Goal: Information Seeking & Learning: Learn about a topic

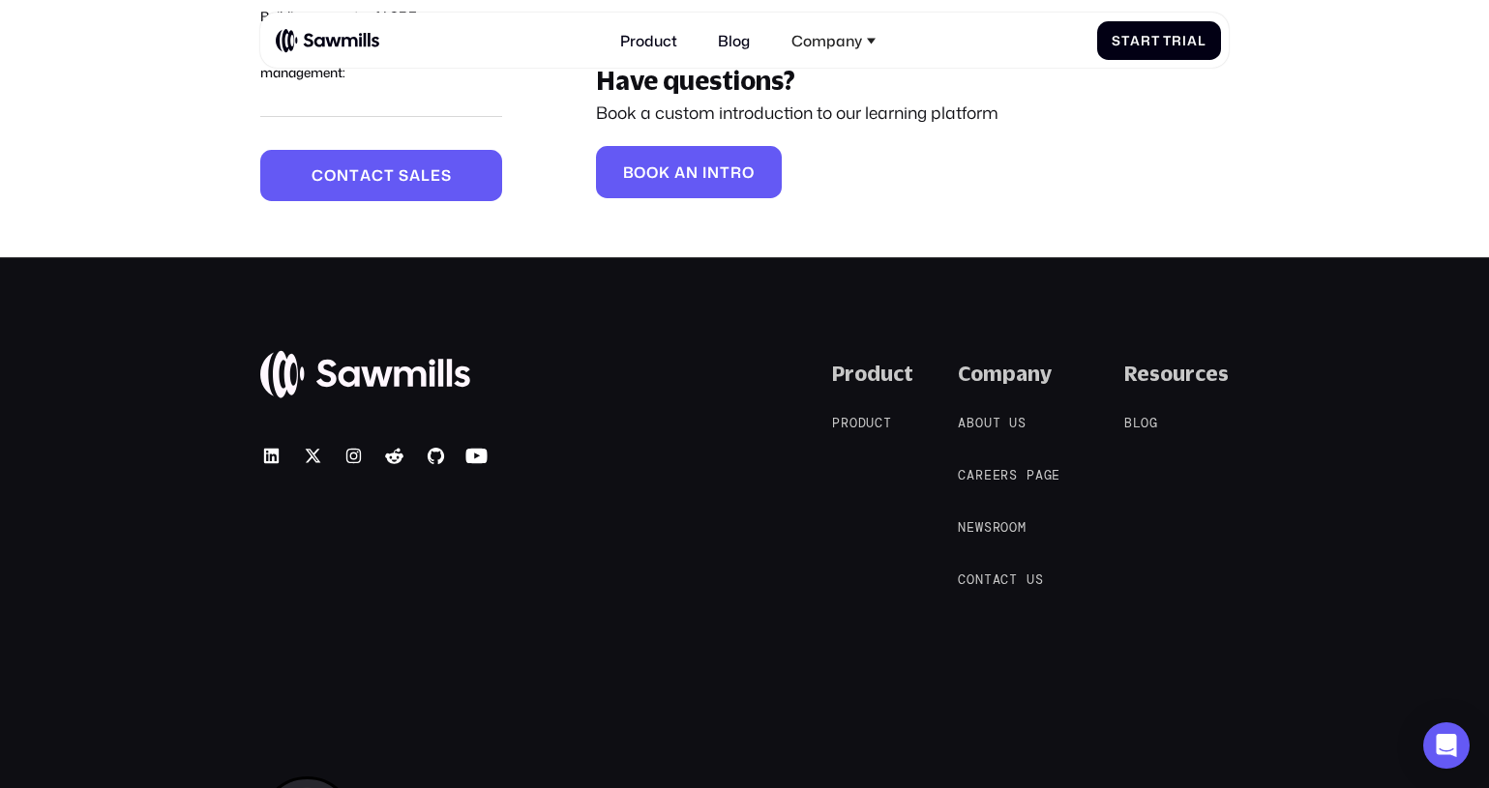
scroll to position [4686, 0]
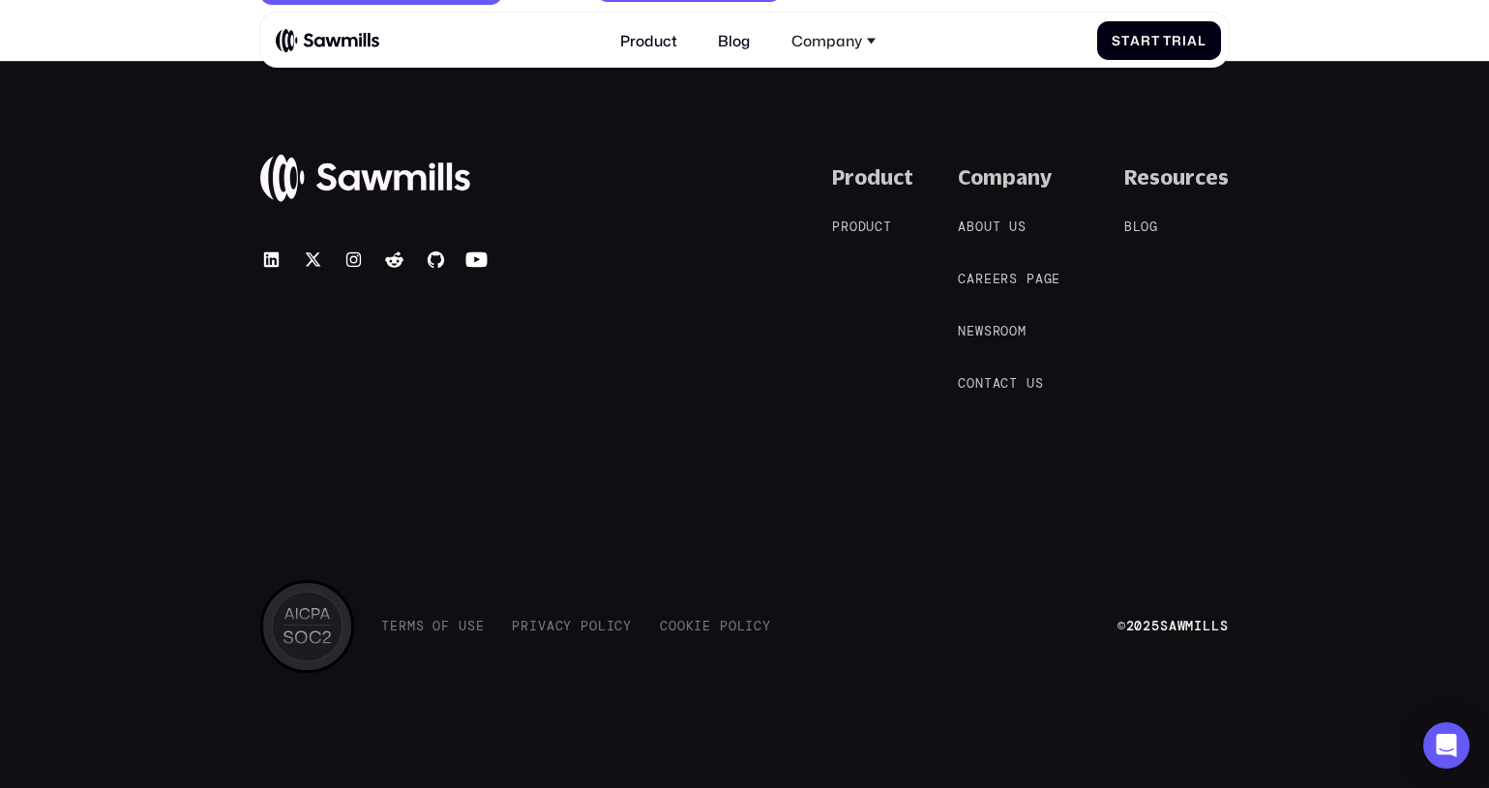
drag, startPoint x: 266, startPoint y: 445, endPoint x: 637, endPoint y: 951, distance: 627.7
copy div "T e r m s o f U s e T e r m s o f U s e P r i v a c y P o l i c y P r i v a c y…"
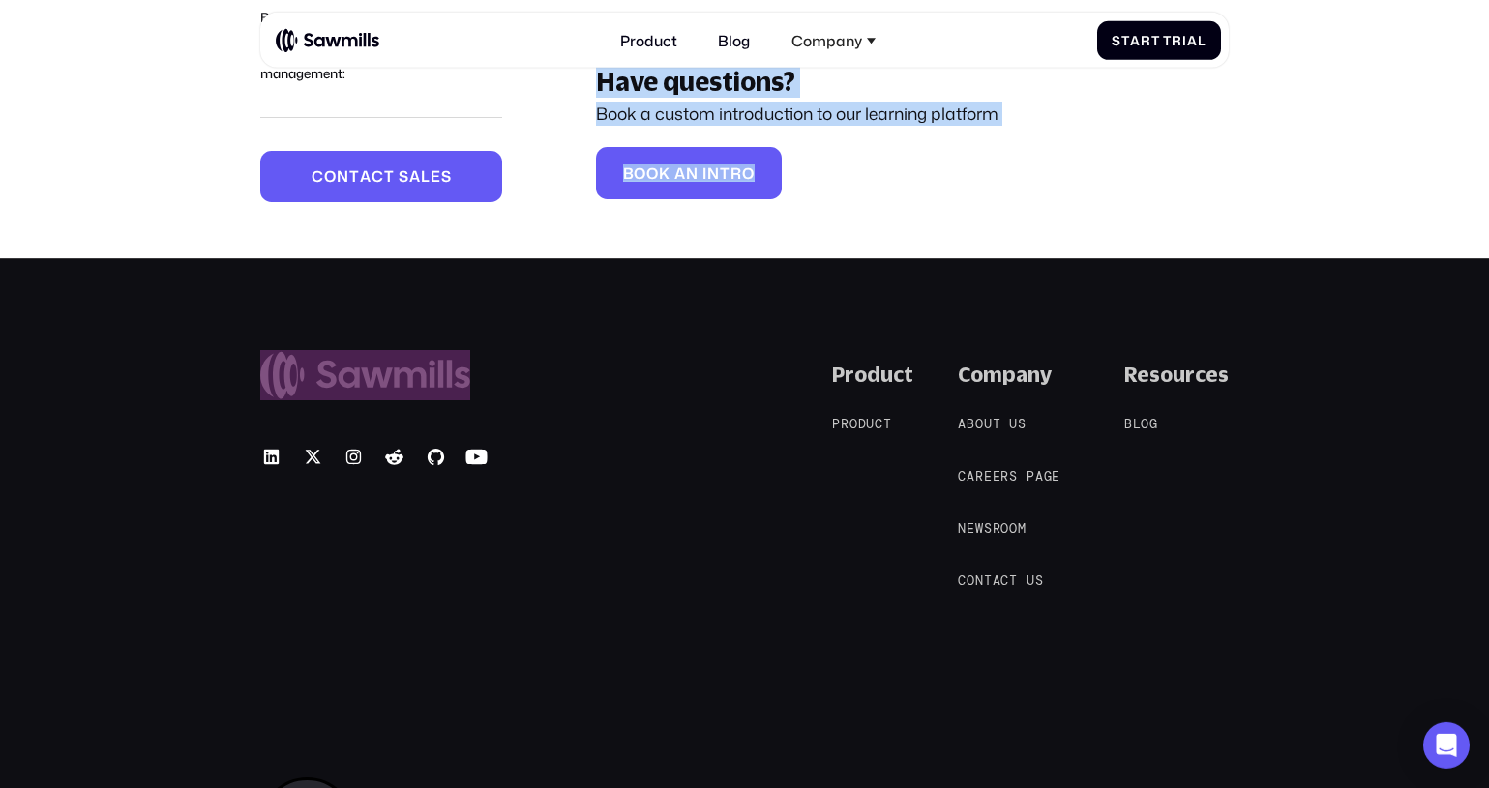
scroll to position [4377, 0]
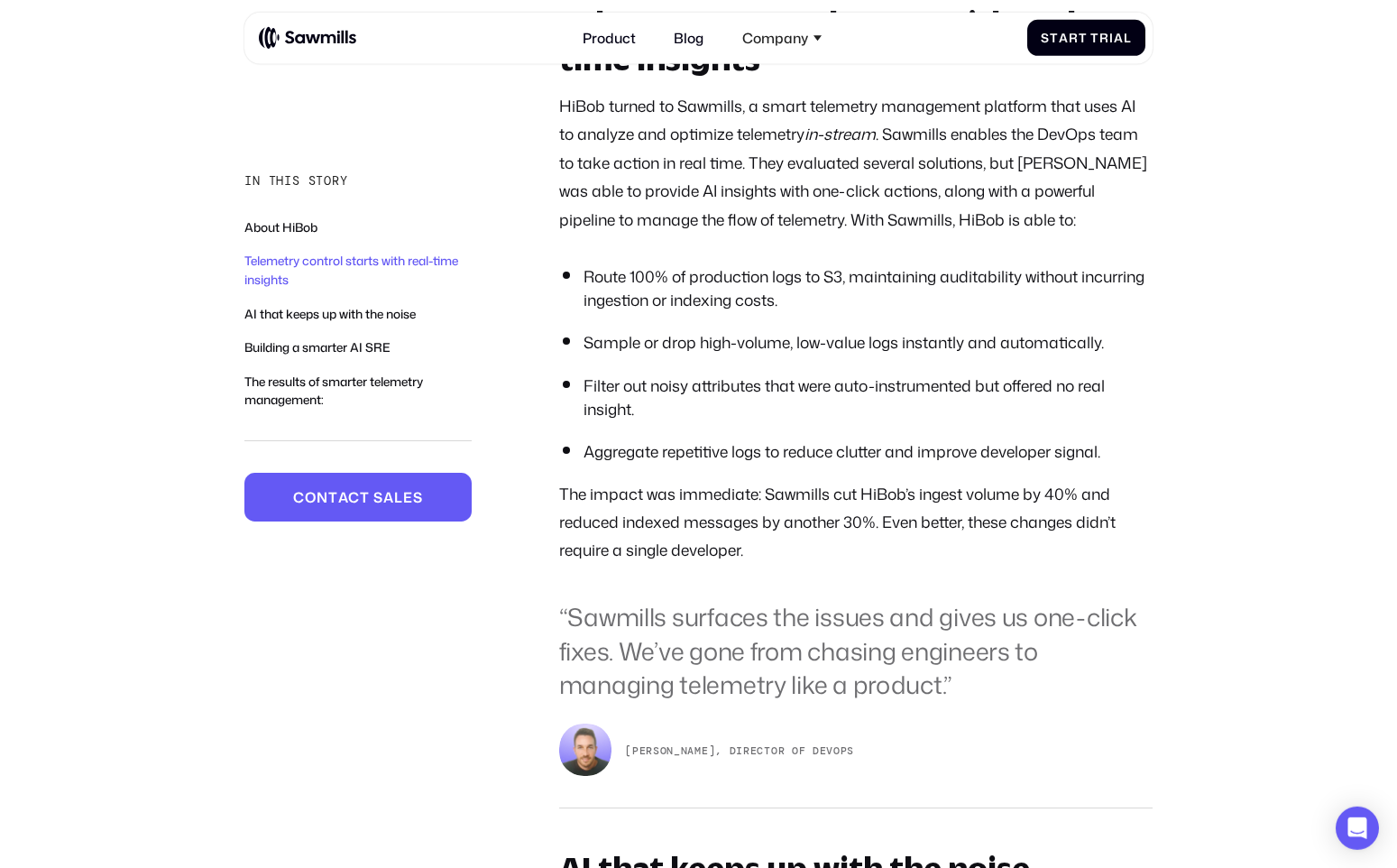
scroll to position [1530, 0]
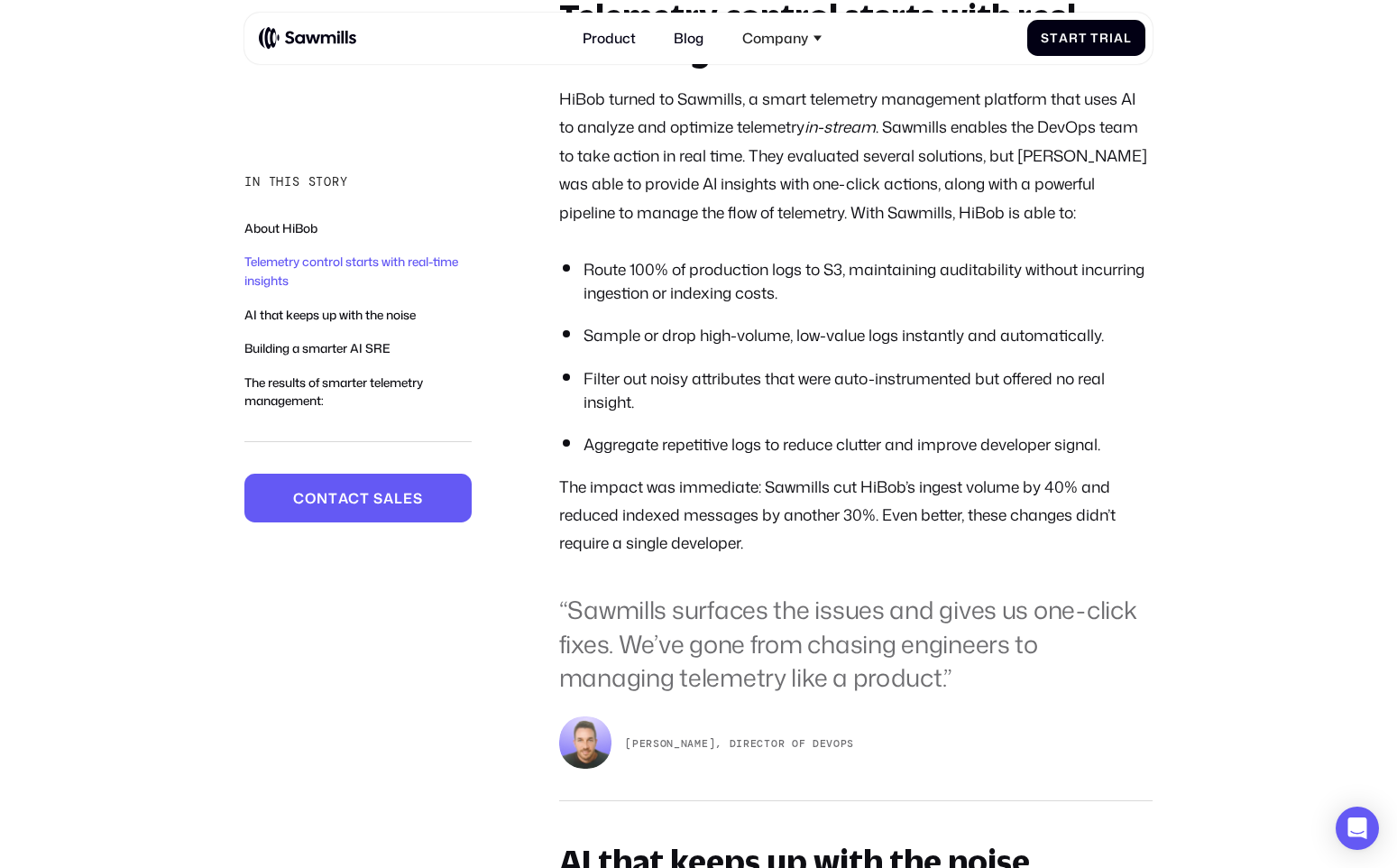
drag, startPoint x: 539, startPoint y: 647, endPoint x: 867, endPoint y: 806, distance: 364.5
copy div "“Sawmills surfaces the issues and gives us one-click fixes. We’ve gone from cha…"
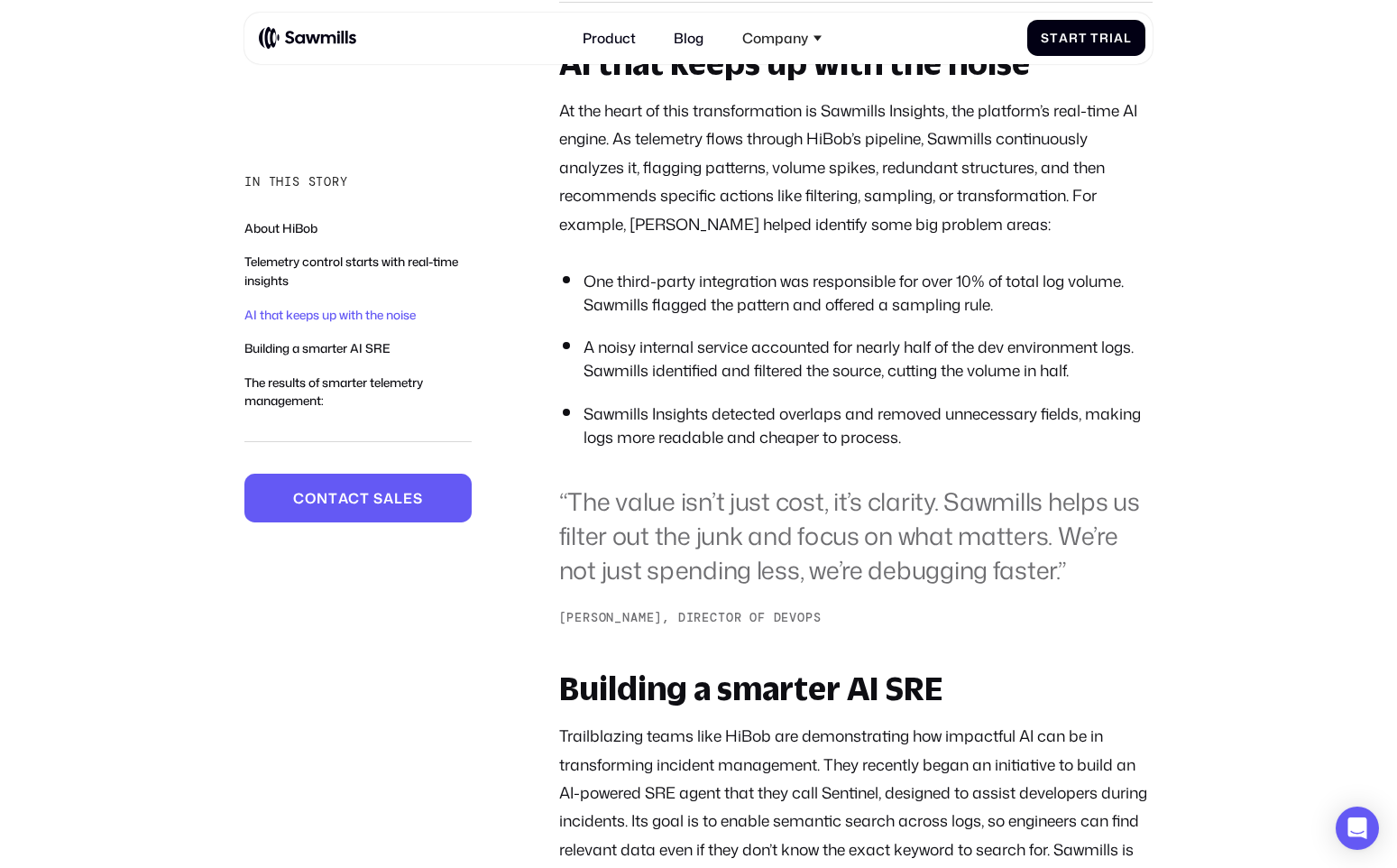
scroll to position [2337, 0]
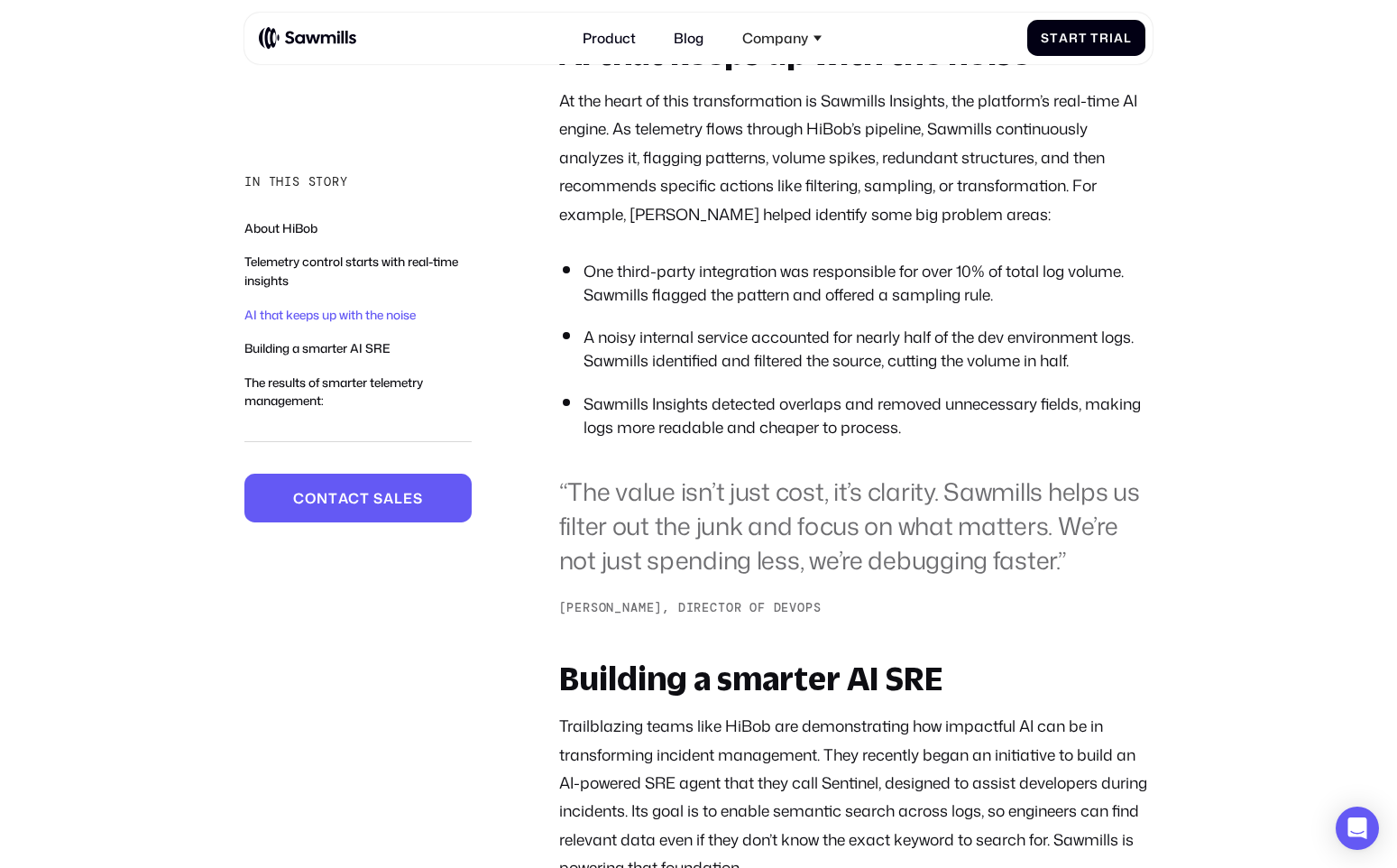
click at [986, 577] on blockquote "“The value isn’t just cost, it’s clarity. Sawmills helps us filter out the junk…" at bounding box center [856, 526] width 594 height 103
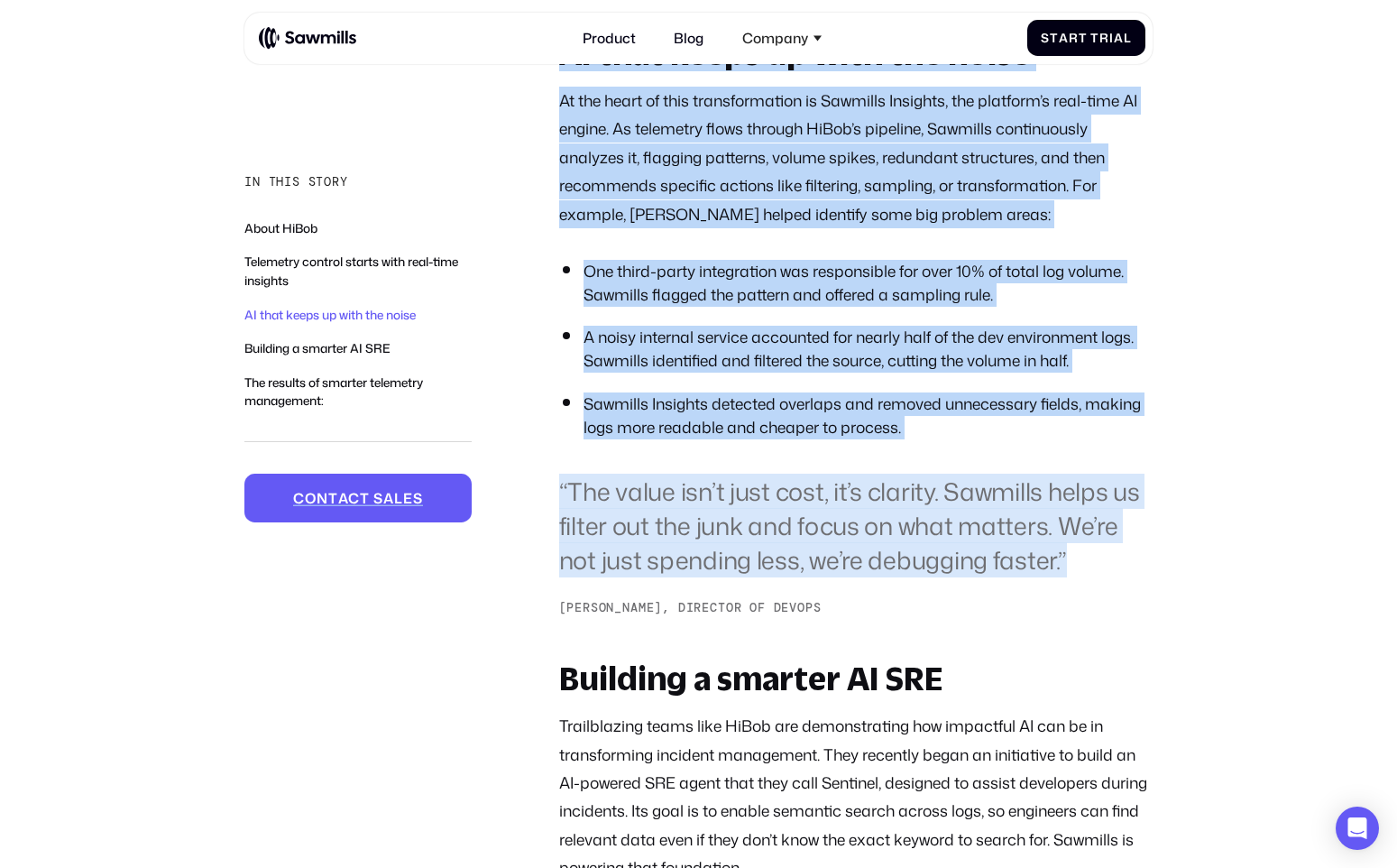
drag, startPoint x: 555, startPoint y: 556, endPoint x: 947, endPoint y: 641, distance: 401.1
click at [947, 642] on div "In this story About HiBob Telemetry control starts with real-time insights AI t…" at bounding box center [698, 325] width 908 height 3325
click at [947, 618] on div "AI that keeps up with the noise At the heart of this transformation is Sawmills…" at bounding box center [856, 327] width 594 height 582
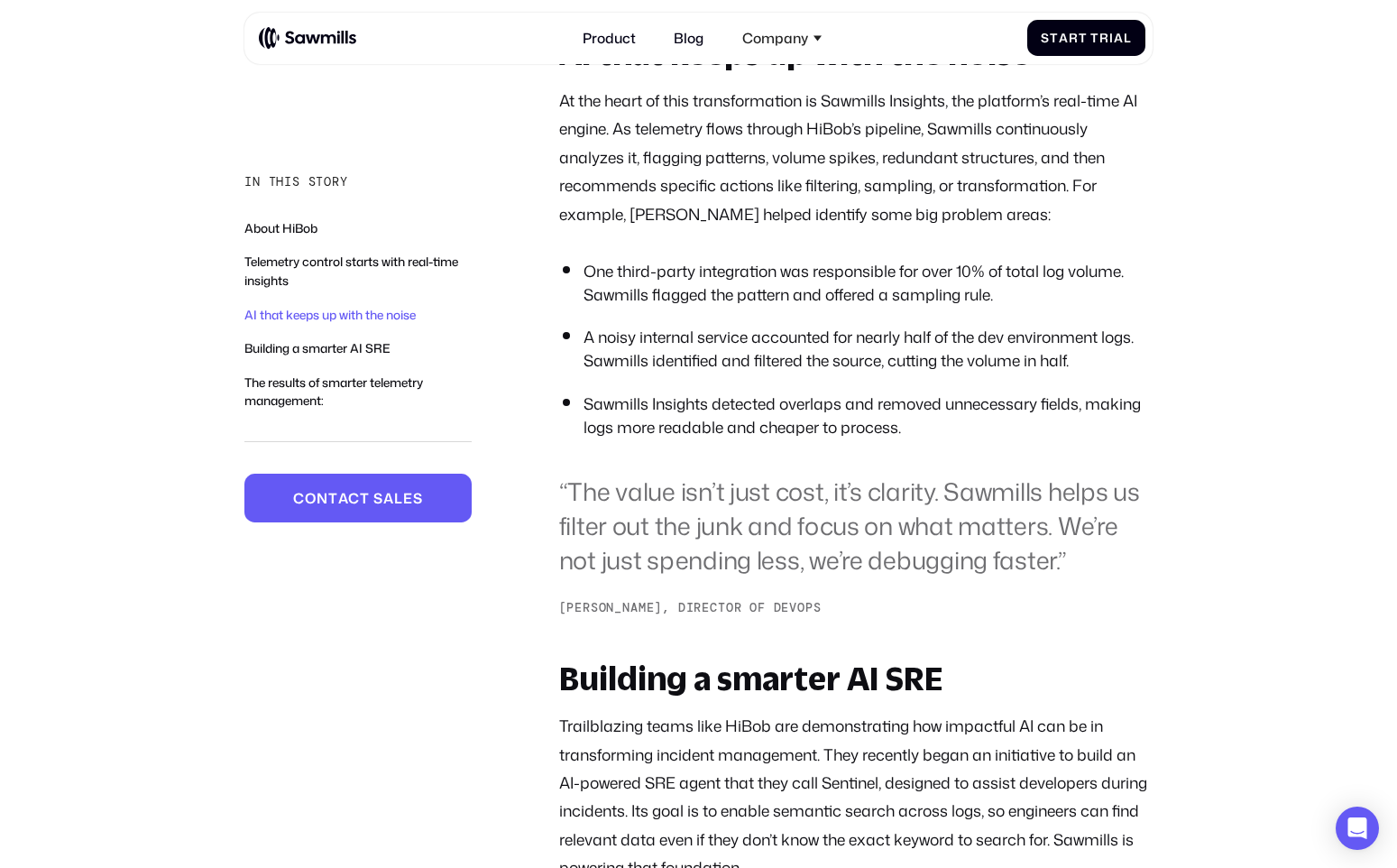
drag, startPoint x: 953, startPoint y: 669, endPoint x: 536, endPoint y: 552, distance: 433.1
click at [528, 551] on div "In this story About HiBob Telemetry control starts with real-time insights AI t…" at bounding box center [698, 325] width 908 height 3325
copy div "“The value isn’t just cost, it’s clarity. Sawmills helps us filter out the junk…"
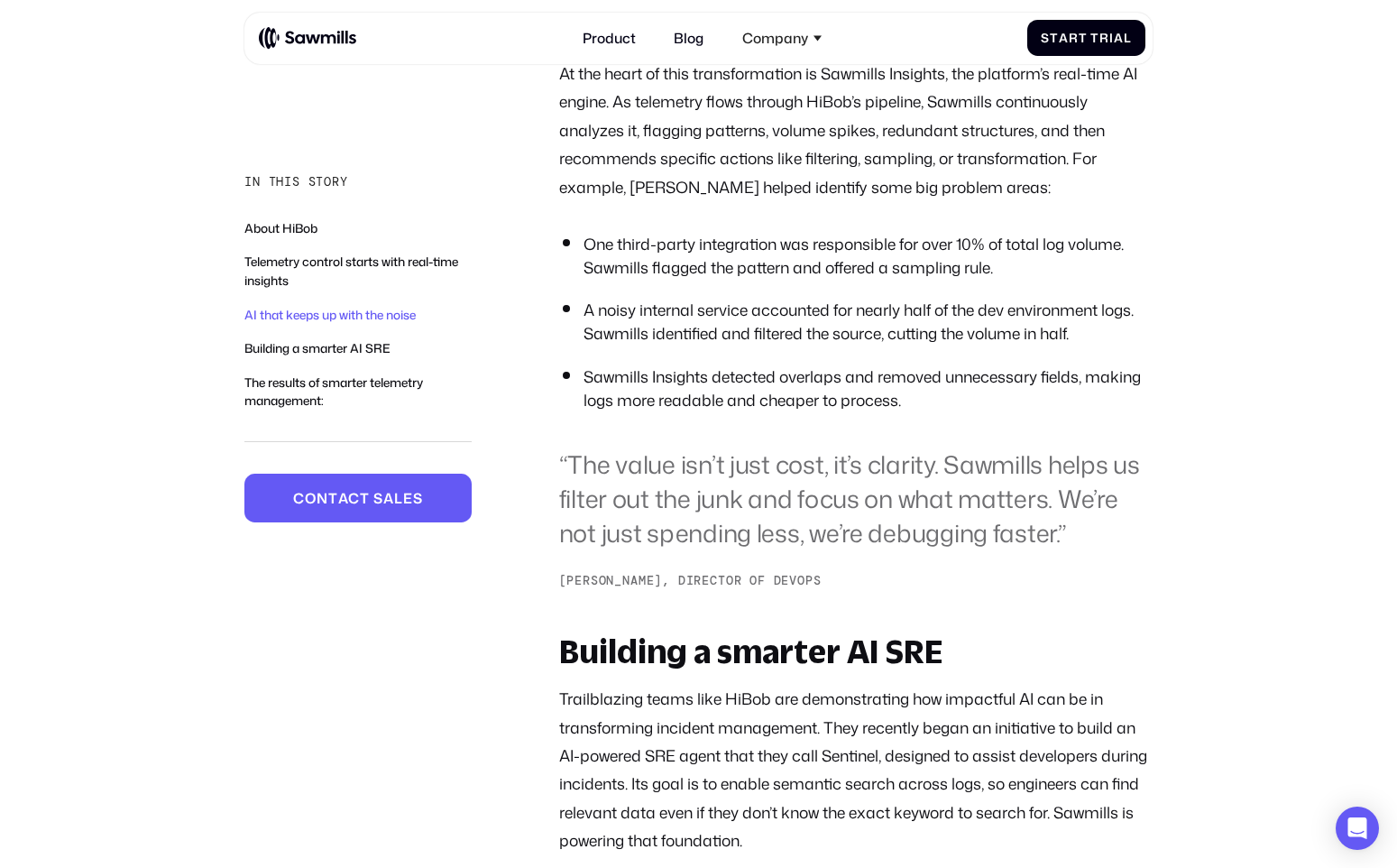
scroll to position [2366, 0]
click at [888, 646] on div "About HiBob HiBob is a modern HR platform built for [DATE] global, fast-scaling…" at bounding box center [856, 211] width 594 height 3154
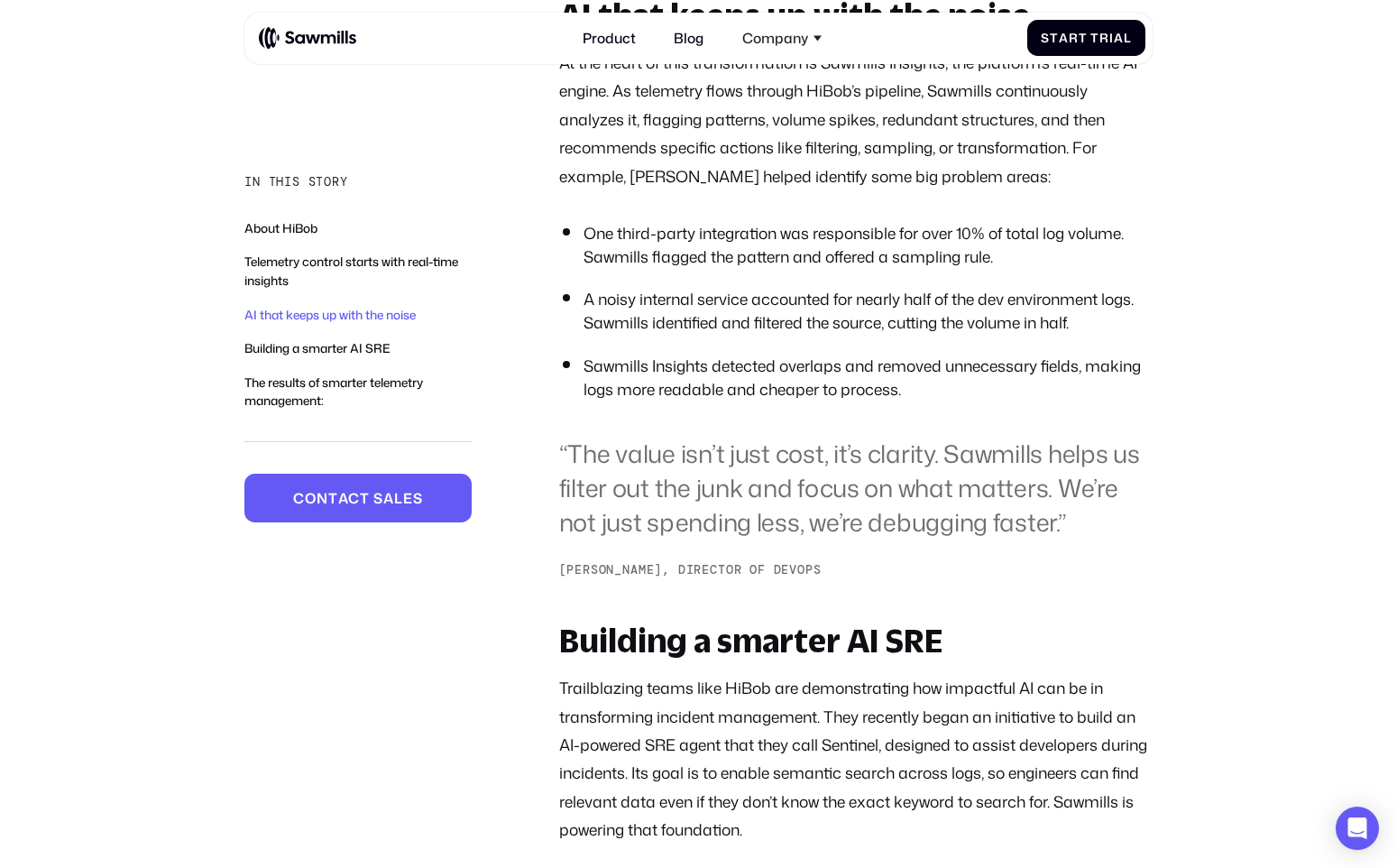
scroll to position [2381, 0]
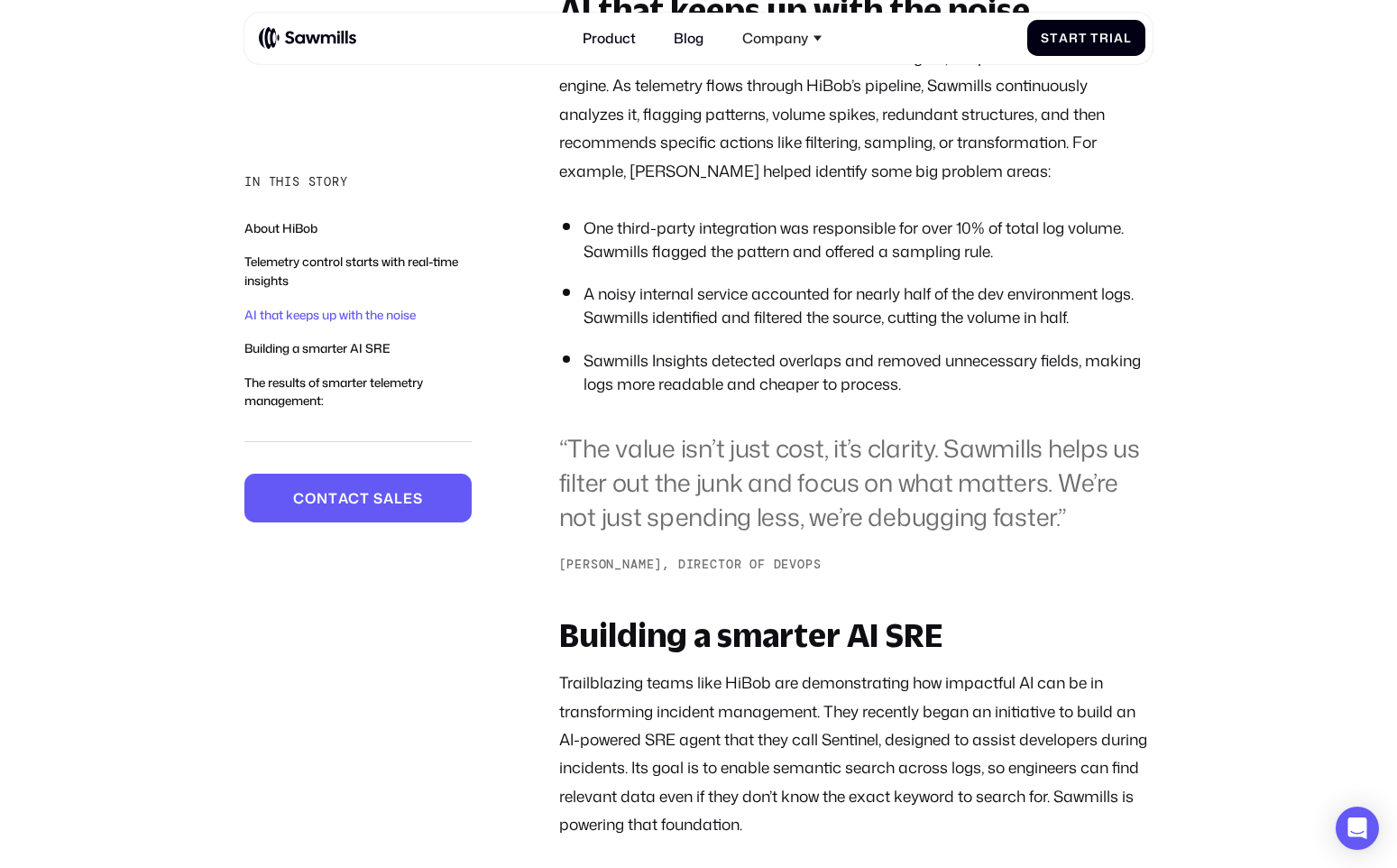
click at [778, 512] on blockquote "“The value isn’t just cost, it’s clarity. Sawmills helps us filter out the junk…" at bounding box center [856, 482] width 594 height 103
drag, startPoint x: 855, startPoint y: 625, endPoint x: 553, endPoint y: 489, distance: 331.2
click at [553, 489] on div "In this story About HiBob Telemetry control starts with real-time insights AI t…" at bounding box center [698, 282] width 908 height 3325
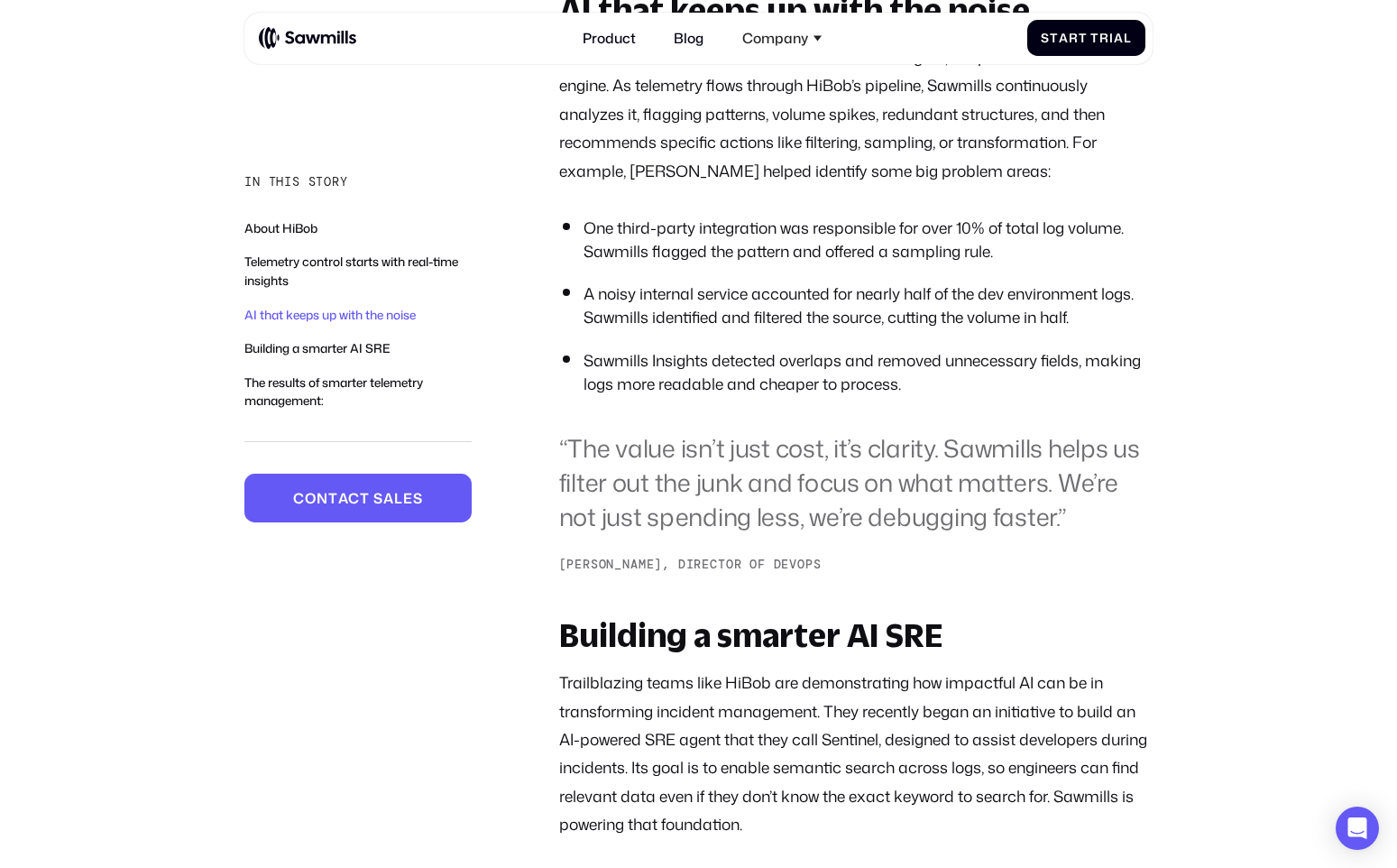
copy div "“The value isn’t just cost, it’s clarity. Sawmills helps us filter out the junk…"
